Goal: Task Accomplishment & Management: Use online tool/utility

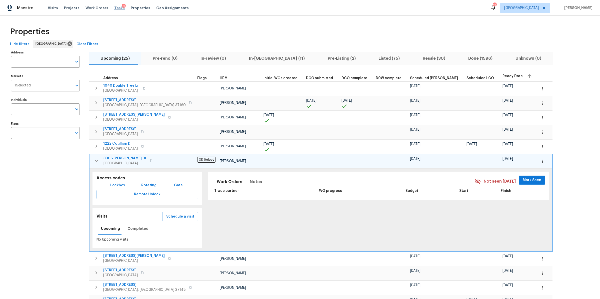
click at [114, 9] on span "Tasks" at bounding box center [119, 8] width 11 height 4
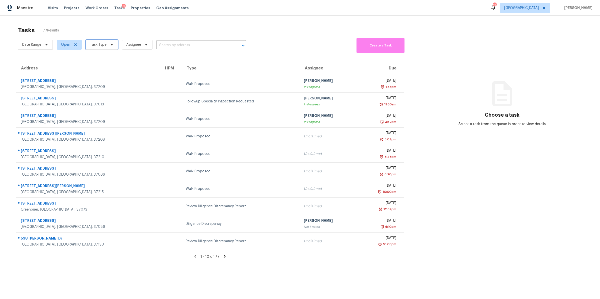
click at [111, 45] on icon at bounding box center [112, 44] width 2 height 1
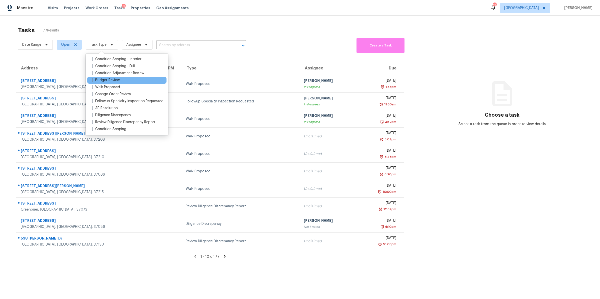
drag, startPoint x: 112, startPoint y: 80, endPoint x: 121, endPoint y: 79, distance: 9.6
click at [112, 80] on label "Budget Review" at bounding box center [104, 80] width 31 height 5
click at [92, 80] on input "Budget Review" at bounding box center [90, 79] width 3 height 3
checkbox input "true"
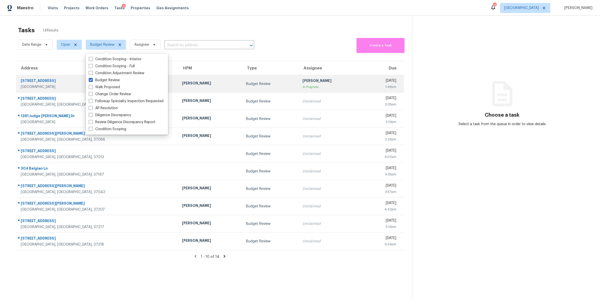
click at [30, 83] on div "[STREET_ADDRESS]" at bounding box center [97, 81] width 153 height 6
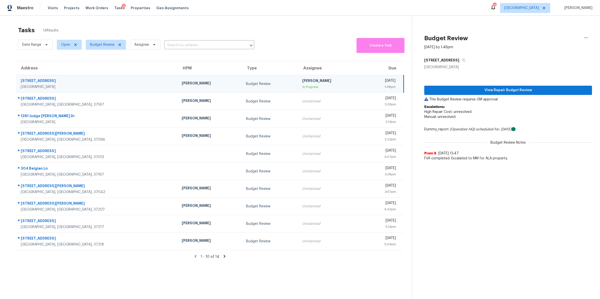
click at [469, 97] on p "This Budget Review requires GM approval" at bounding box center [508, 99] width 168 height 5
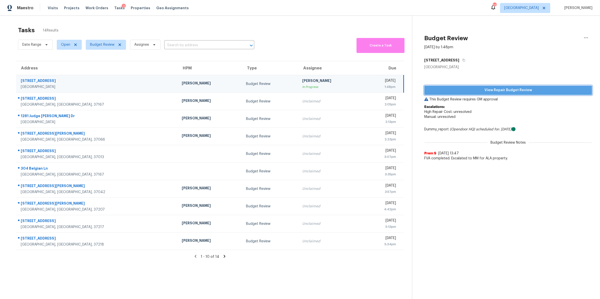
click at [470, 89] on span "View Repair Budget Review" at bounding box center [508, 90] width 160 height 6
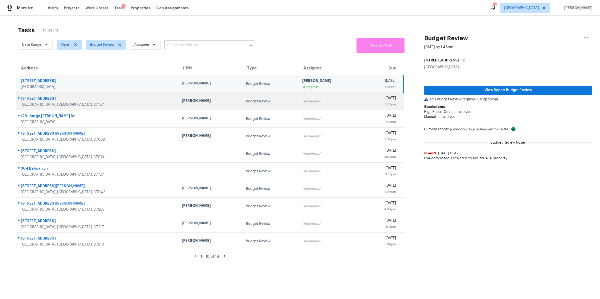
click at [37, 99] on div "[STREET_ADDRESS]" at bounding box center [97, 99] width 153 height 6
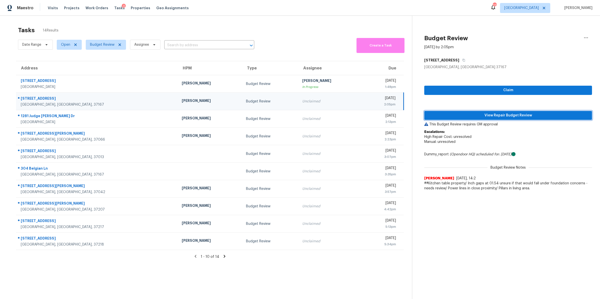
click at [466, 114] on span "View Repair Budget Review" at bounding box center [508, 116] width 160 height 6
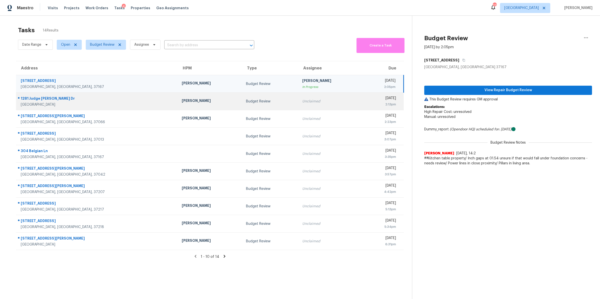
click at [43, 99] on div "1281 Judge [PERSON_NAME] Dr" at bounding box center [97, 99] width 153 height 6
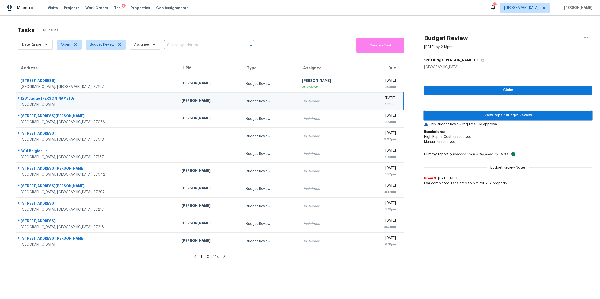
click at [469, 113] on span "View Repair Budget Review" at bounding box center [508, 116] width 160 height 6
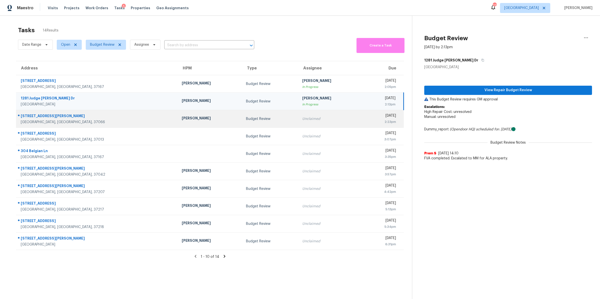
click at [34, 117] on div "[STREET_ADDRESS][PERSON_NAME]" at bounding box center [97, 117] width 153 height 6
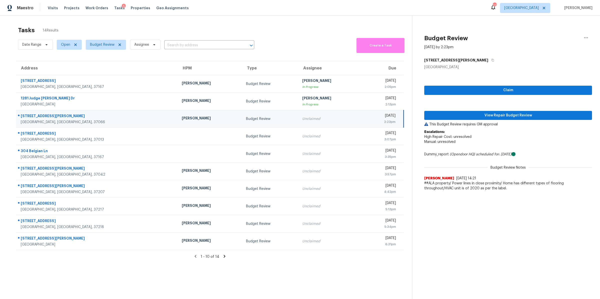
click at [222, 255] on icon at bounding box center [224, 256] width 5 height 5
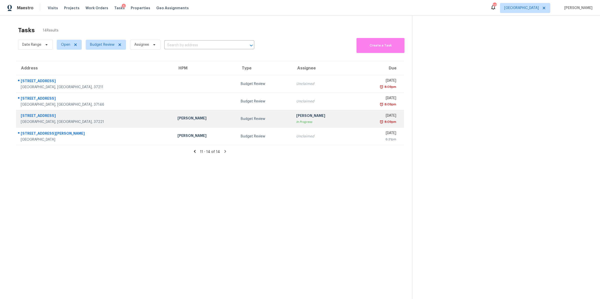
click at [32, 117] on div "[STREET_ADDRESS]" at bounding box center [95, 116] width 149 height 6
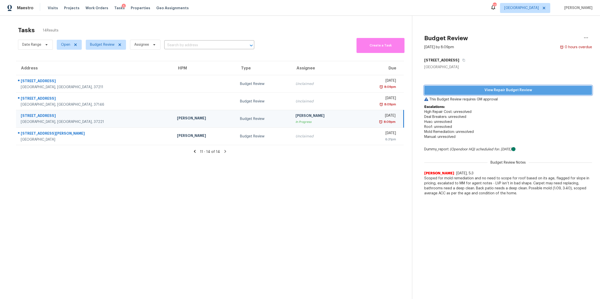
click at [504, 86] on button "View Repair Budget Review" at bounding box center [508, 90] width 168 height 9
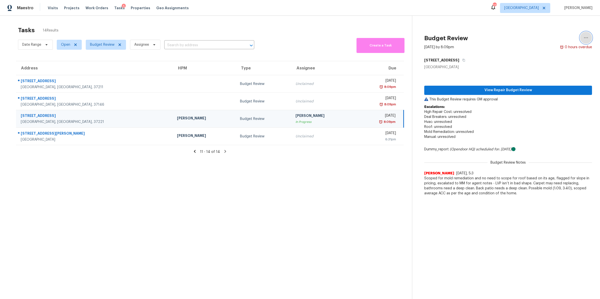
click at [584, 37] on icon "button" at bounding box center [586, 38] width 6 height 6
click at [549, 29] on div "Cancel this task" at bounding box center [553, 31] width 39 height 5
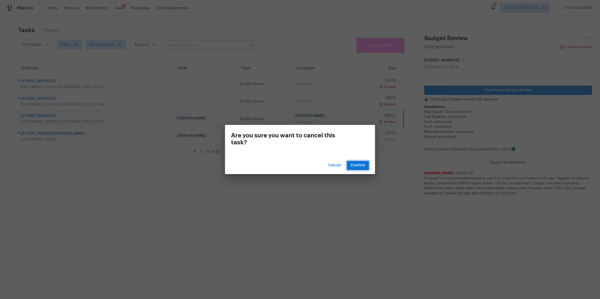
click at [361, 165] on span "Confirm" at bounding box center [358, 166] width 14 height 6
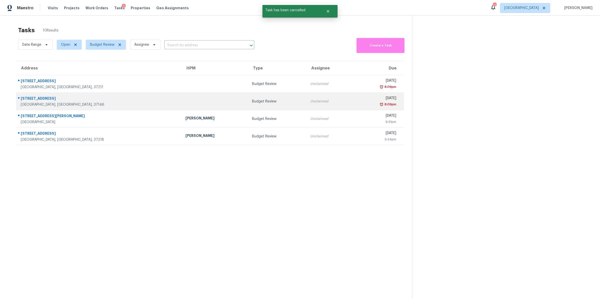
click at [34, 98] on div "[STREET_ADDRESS]" at bounding box center [99, 99] width 157 height 6
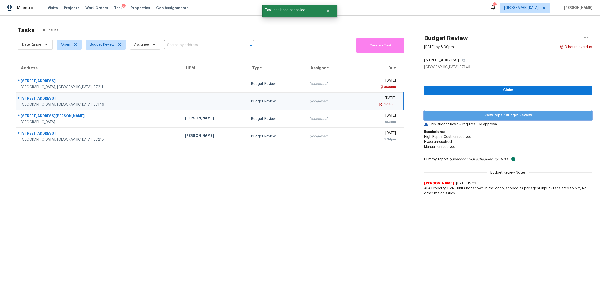
click at [532, 114] on span "View Repair Budget Review" at bounding box center [508, 116] width 160 height 6
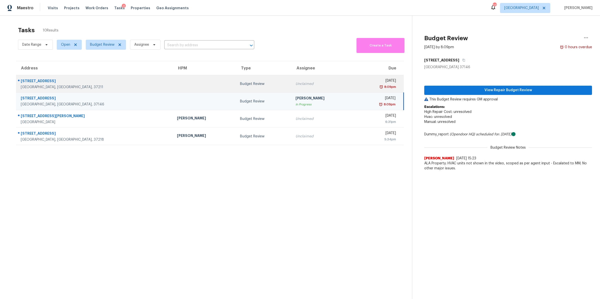
click at [32, 83] on div "[STREET_ADDRESS]" at bounding box center [95, 82] width 148 height 6
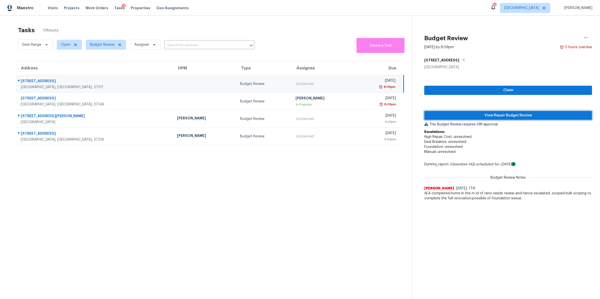
click at [513, 114] on span "View Repair Budget Review" at bounding box center [508, 116] width 160 height 6
